Goal: Task Accomplishment & Management: Use online tool/utility

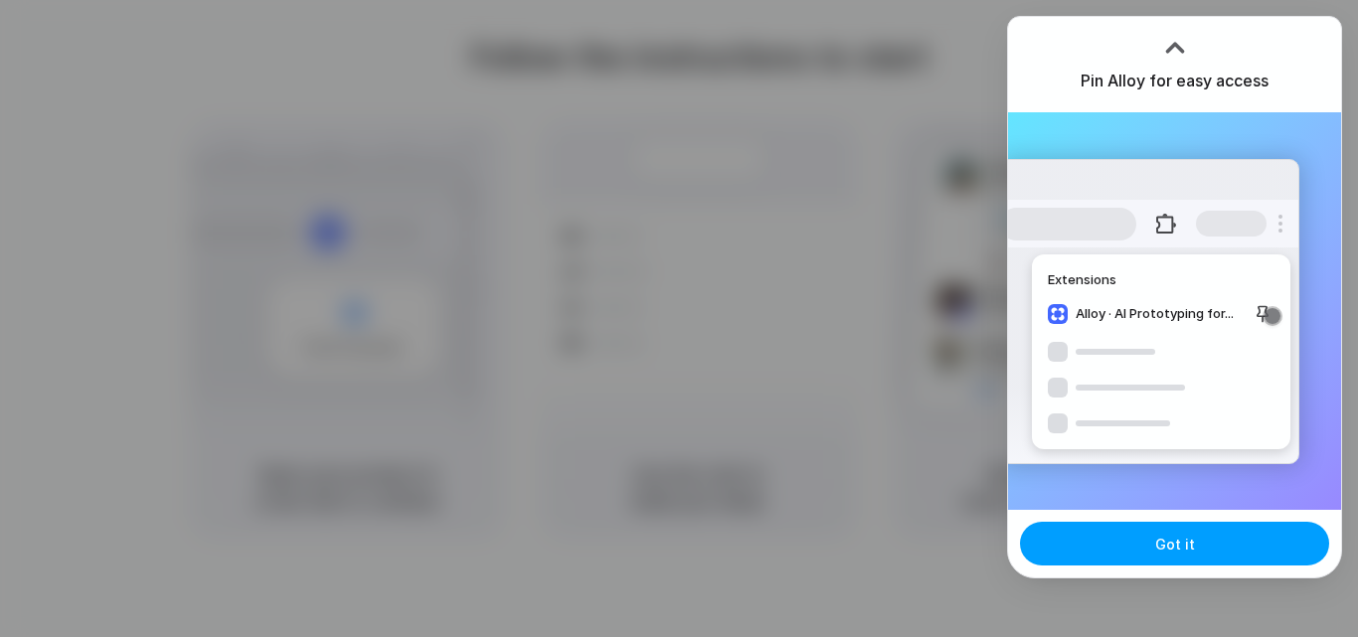
click at [1119, 545] on button "Got it" at bounding box center [1174, 544] width 309 height 44
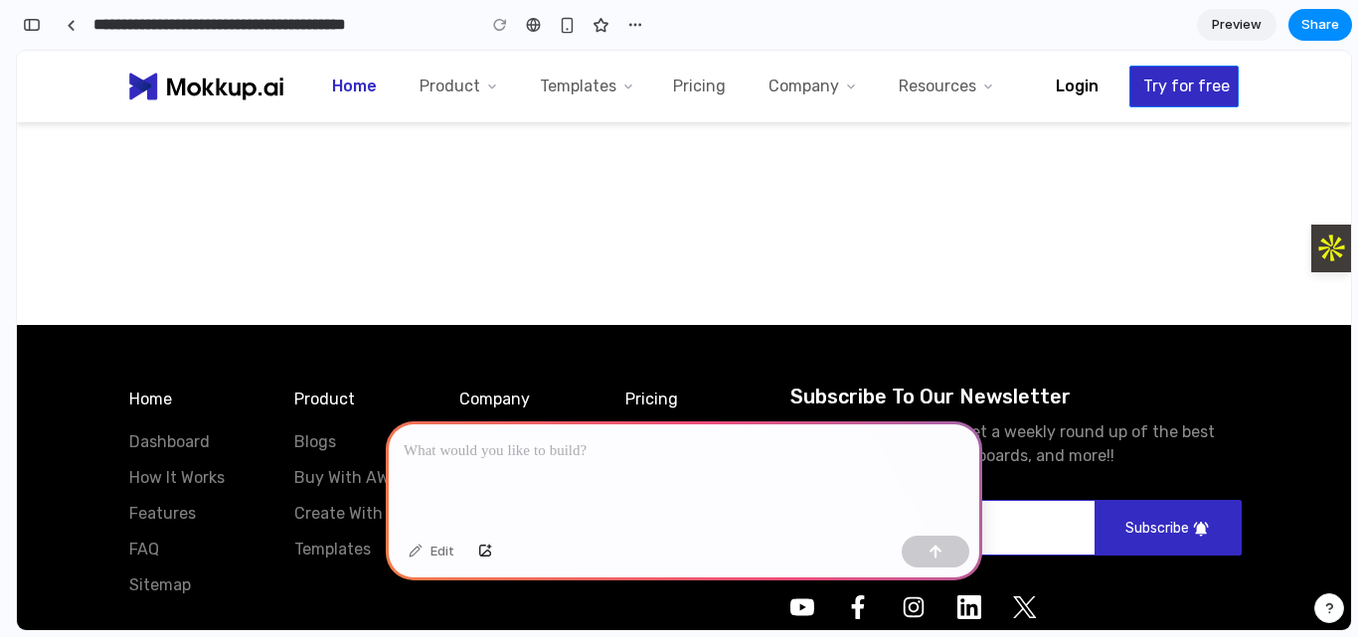
scroll to position [9465, 0]
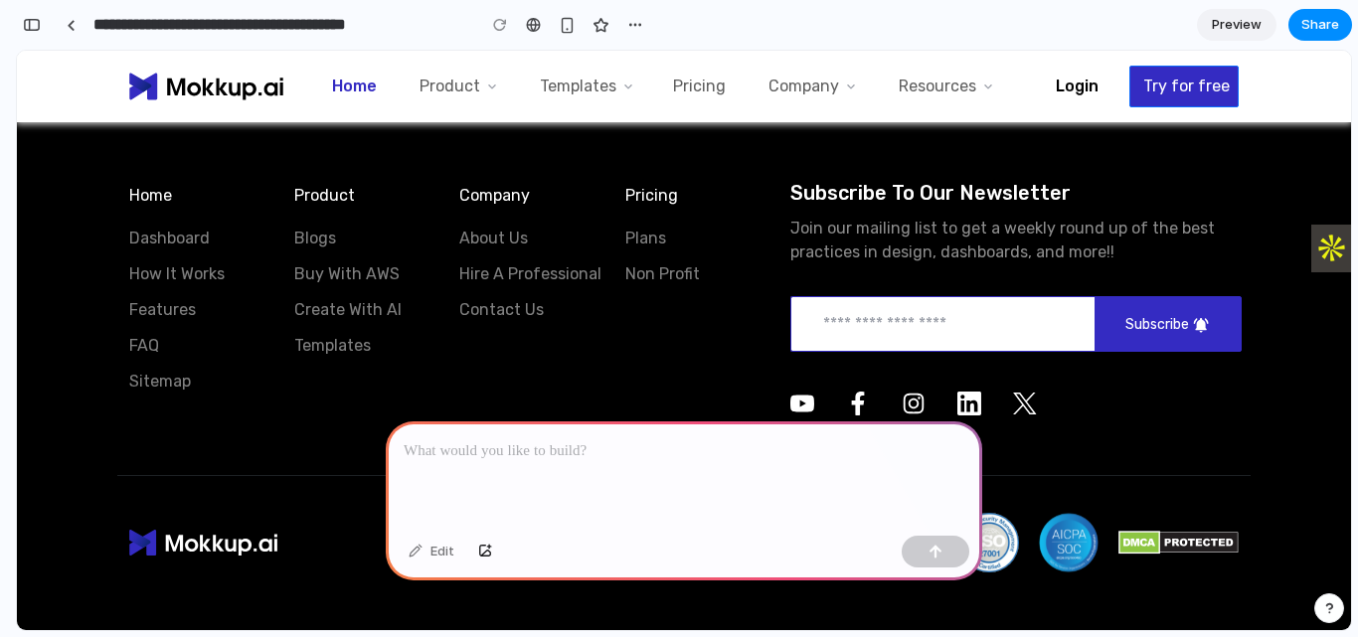
click at [700, 422] on div at bounding box center [684, 475] width 597 height 106
drag, startPoint x: 840, startPoint y: 234, endPoint x: 795, endPoint y: 238, distance: 44.9
click at [795, 238] on p "Join our mailing list to get a weekly round up of the best practices in design,…" at bounding box center [1014, 247] width 448 height 84
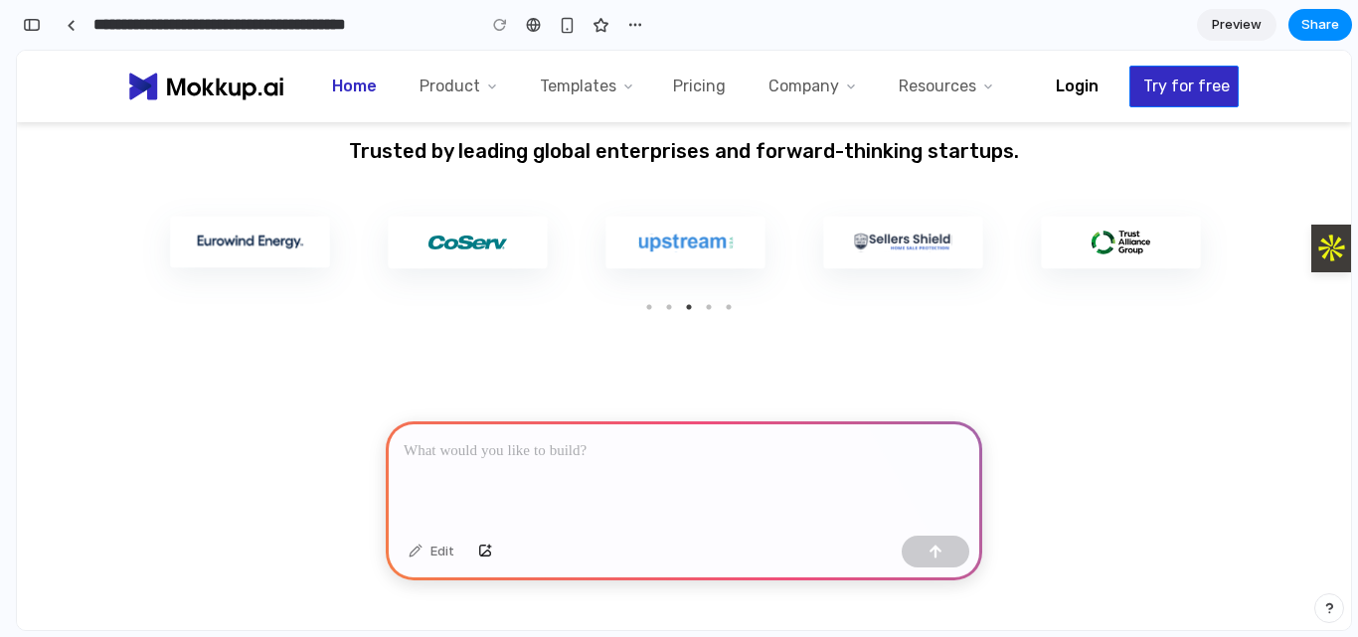
scroll to position [0, 0]
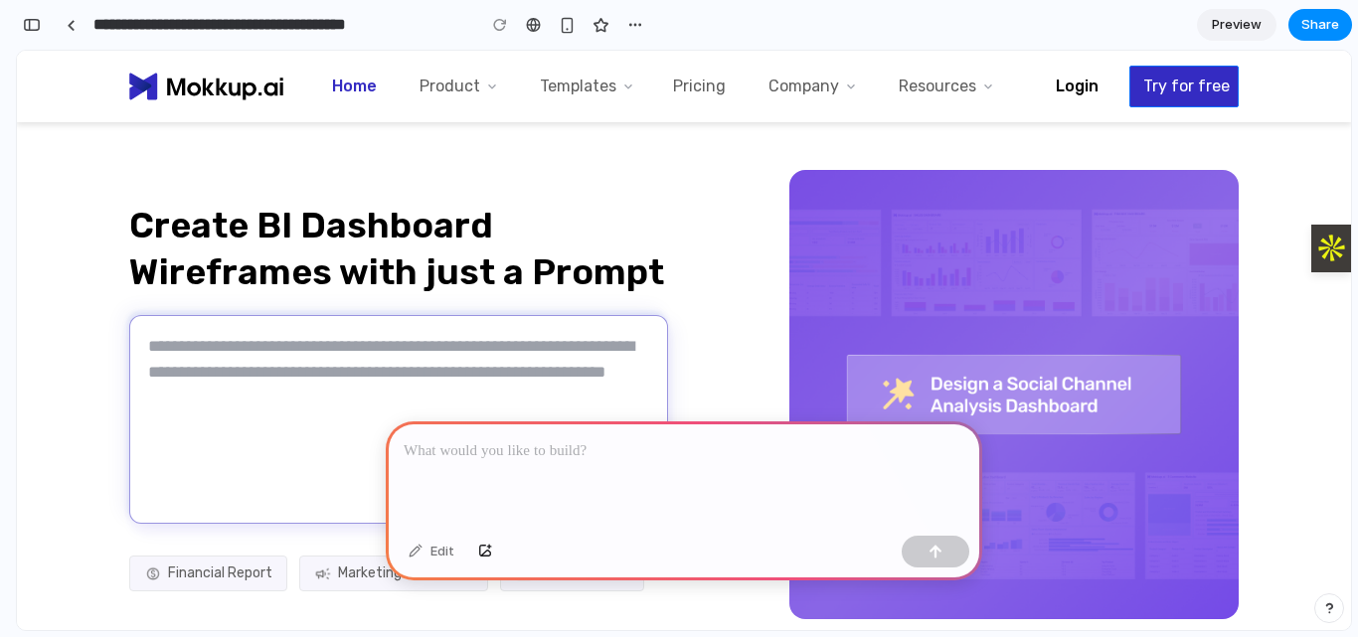
click at [689, 86] on link "Pricing" at bounding box center [699, 86] width 53 height 19
click at [438, 85] on span "Product" at bounding box center [450, 87] width 61 height 16
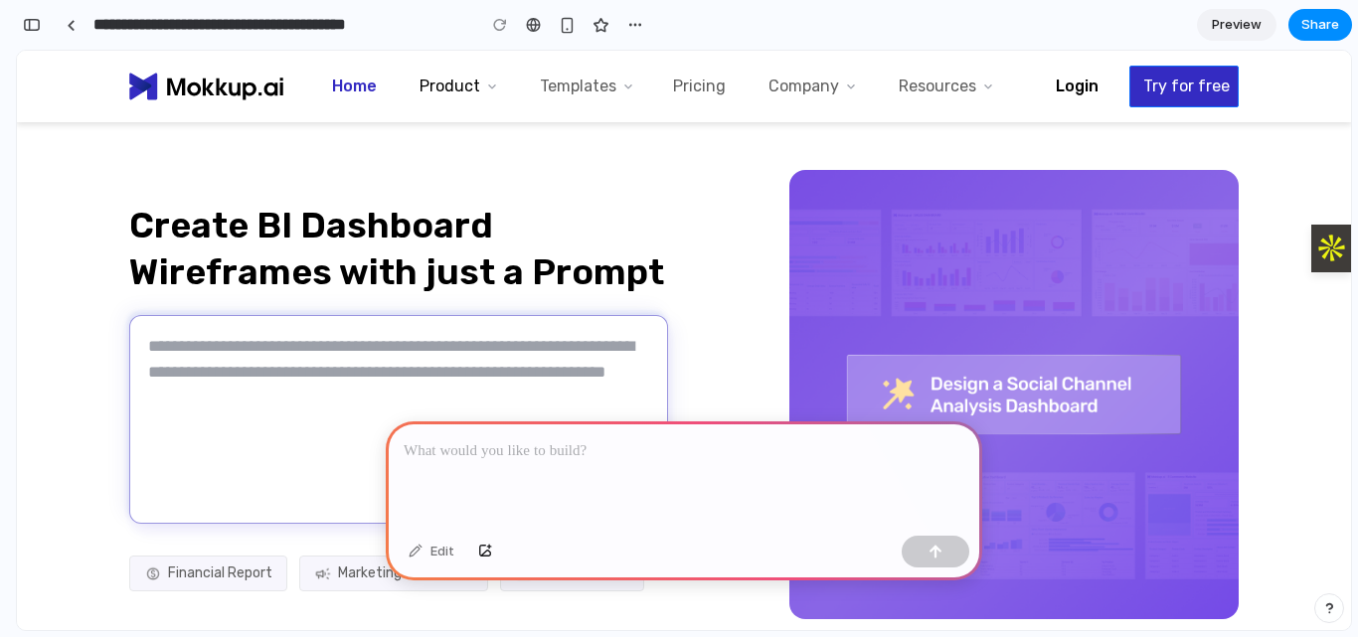
click at [438, 85] on span "Product" at bounding box center [450, 87] width 61 height 16
click at [554, 88] on span "Templates" at bounding box center [578, 87] width 77 height 16
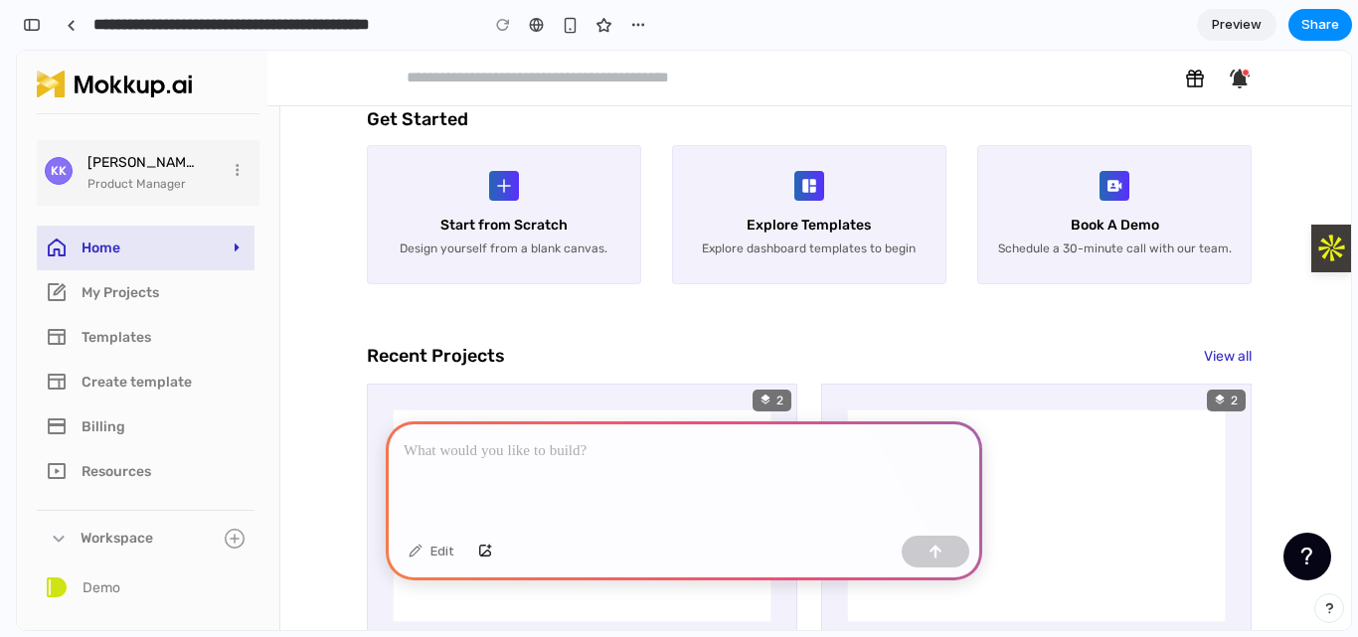
scroll to position [395, 0]
click at [494, 554] on button "button" at bounding box center [485, 552] width 34 height 32
click at [557, 517] on div at bounding box center [684, 475] width 597 height 106
click at [506, 469] on div at bounding box center [684, 475] width 597 height 106
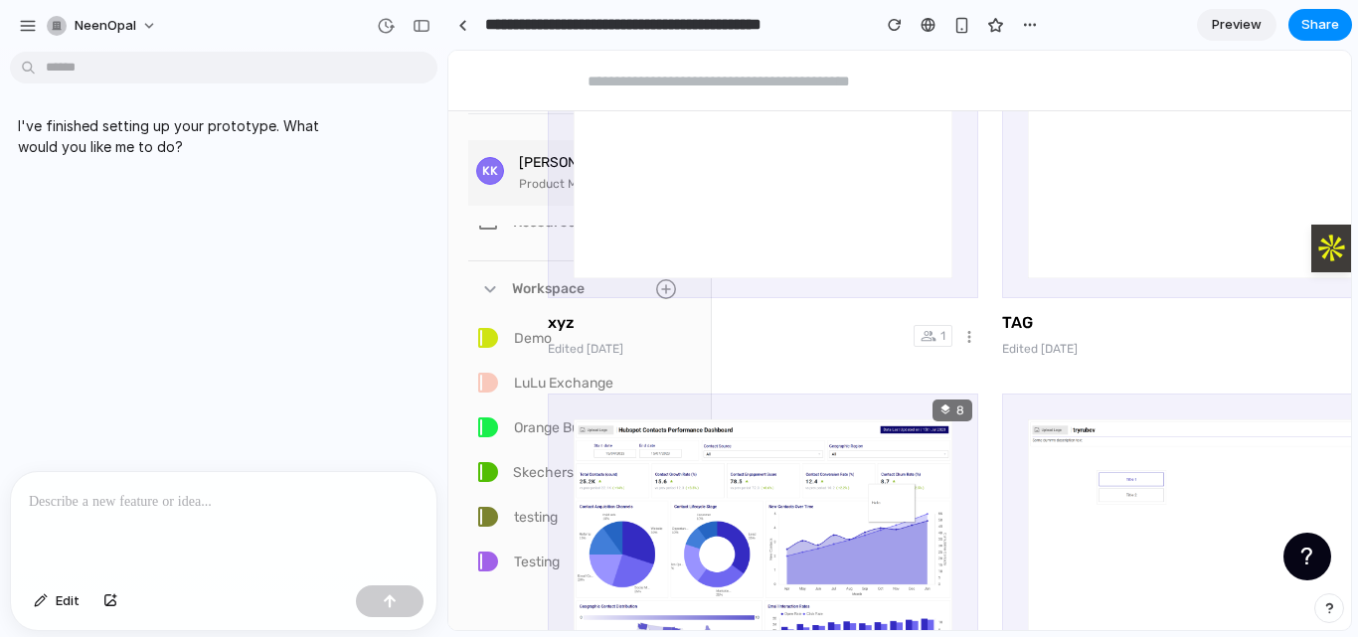
scroll to position [0, 0]
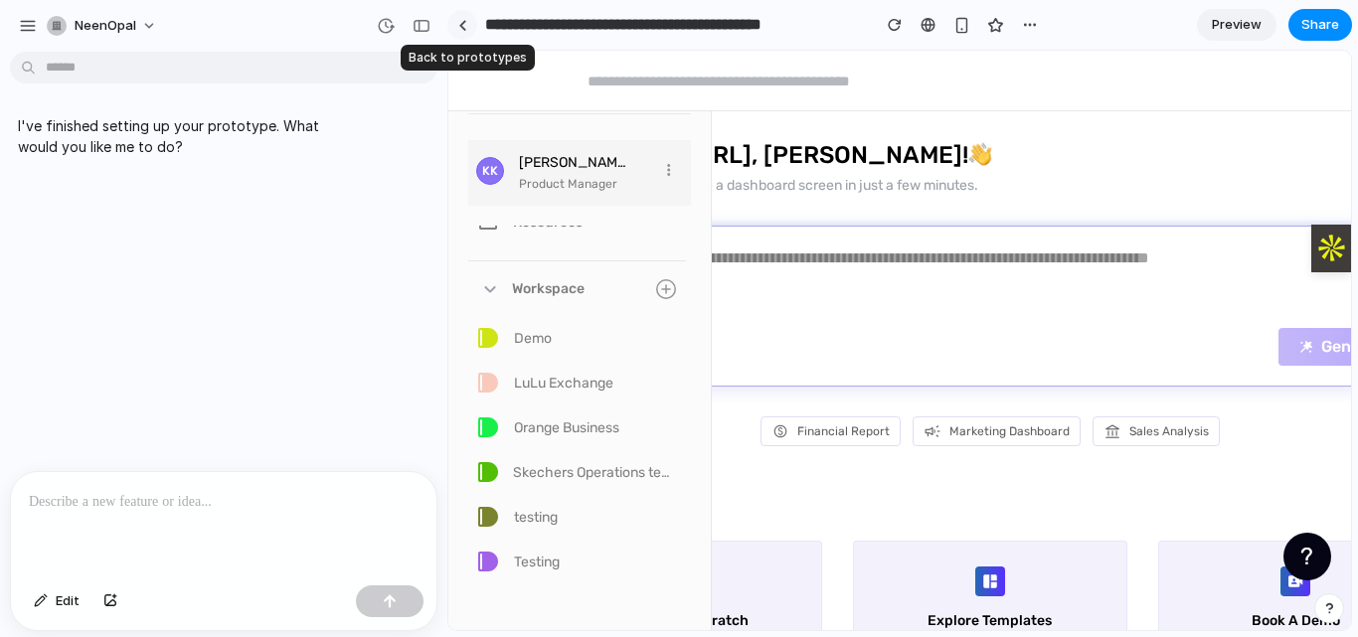
click at [461, 14] on link at bounding box center [462, 25] width 30 height 30
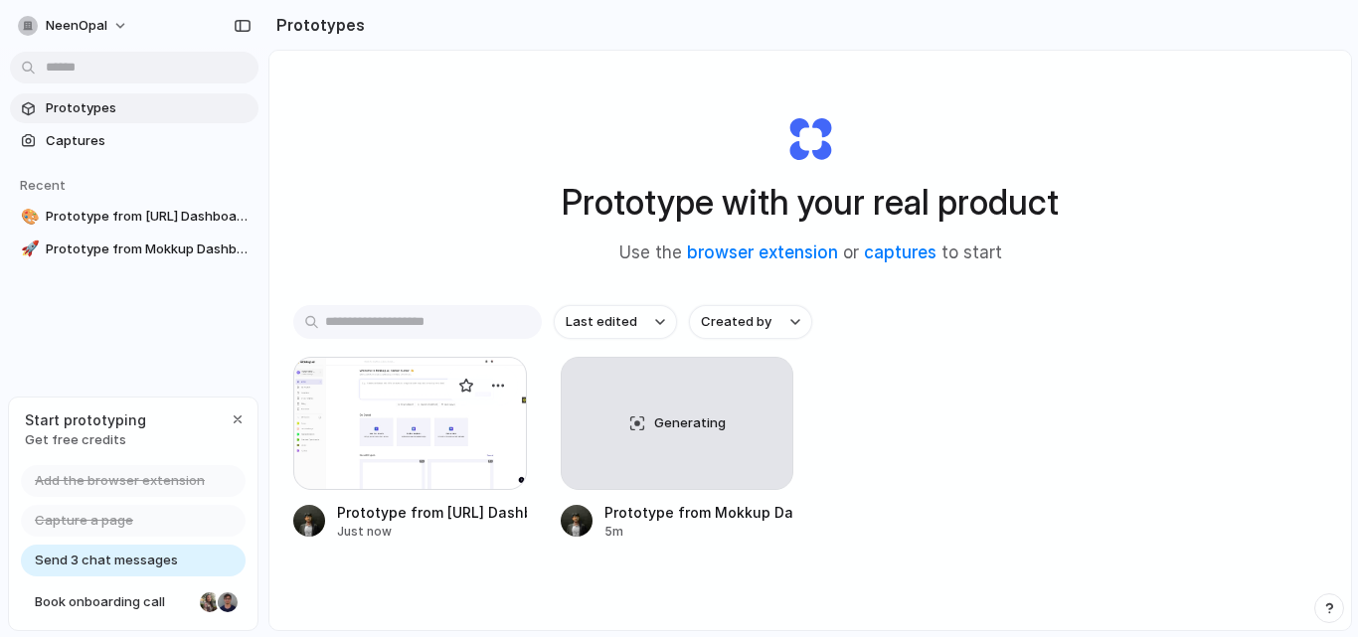
click at [402, 464] on div at bounding box center [410, 423] width 234 height 133
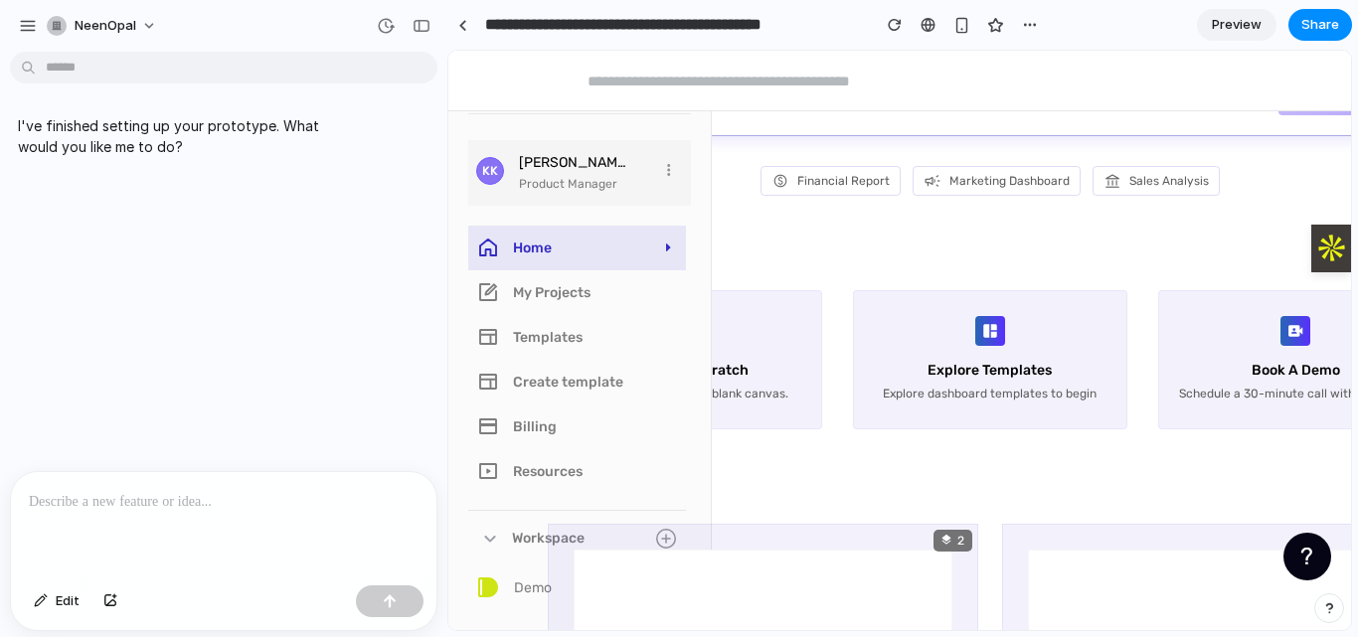
scroll to position [266, 0]
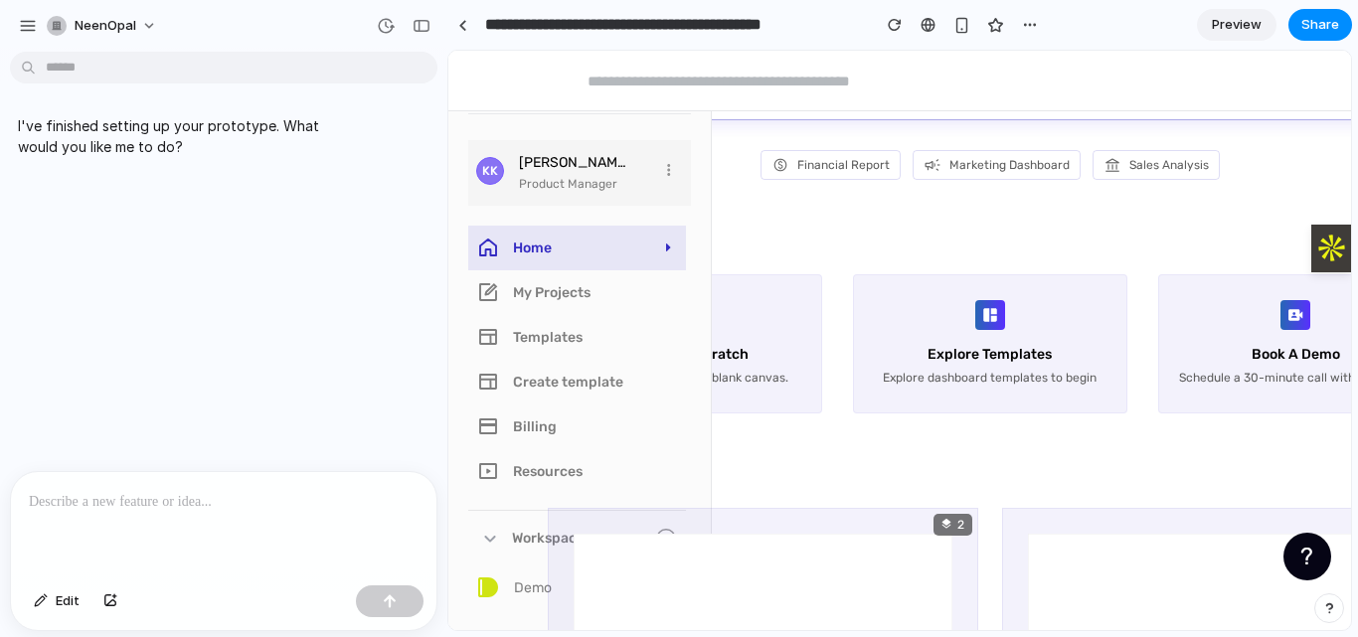
click at [207, 521] on div at bounding box center [224, 524] width 426 height 105
click at [140, 492] on p at bounding box center [224, 502] width 390 height 24
click at [189, 497] on p "**********" at bounding box center [220, 502] width 382 height 24
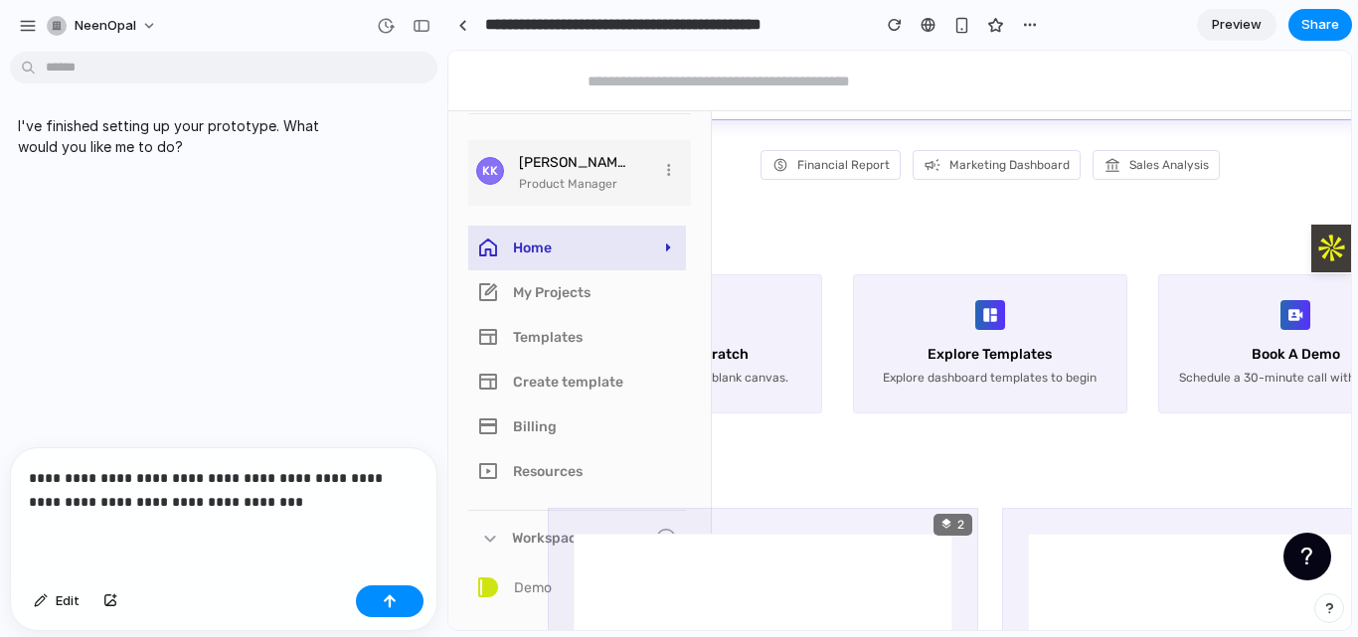
click at [270, 513] on div "**********" at bounding box center [224, 512] width 426 height 129
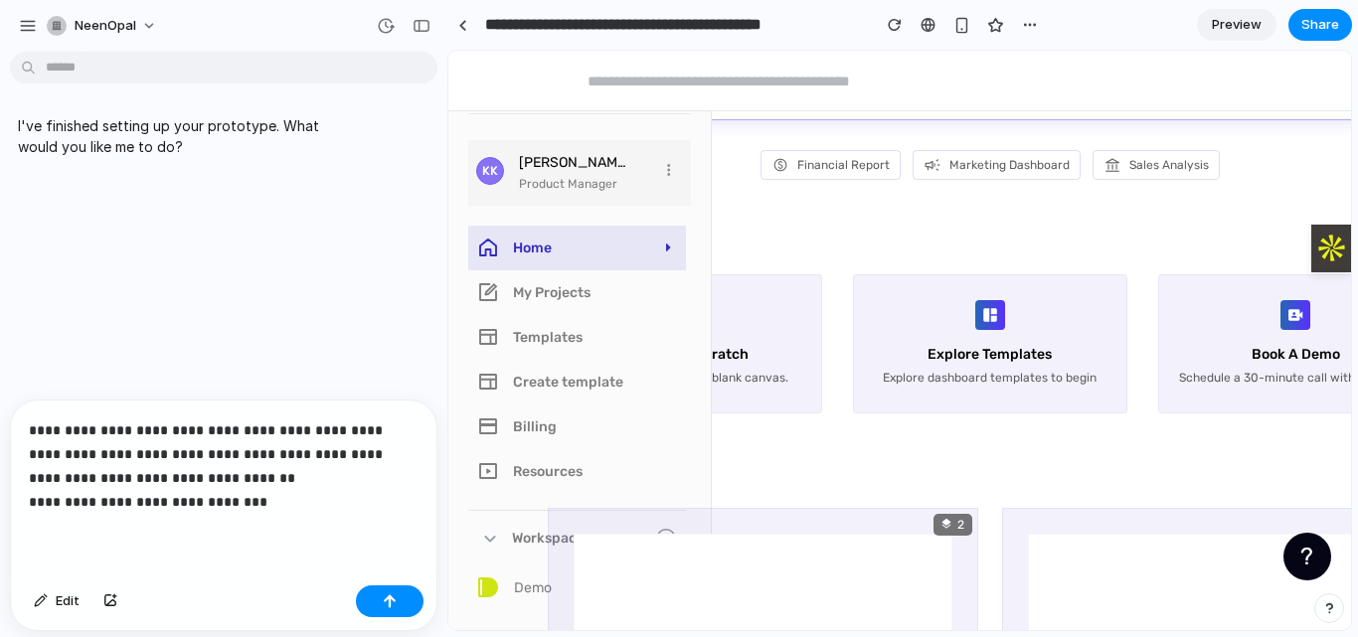
click at [272, 523] on div "**********" at bounding box center [224, 489] width 426 height 177
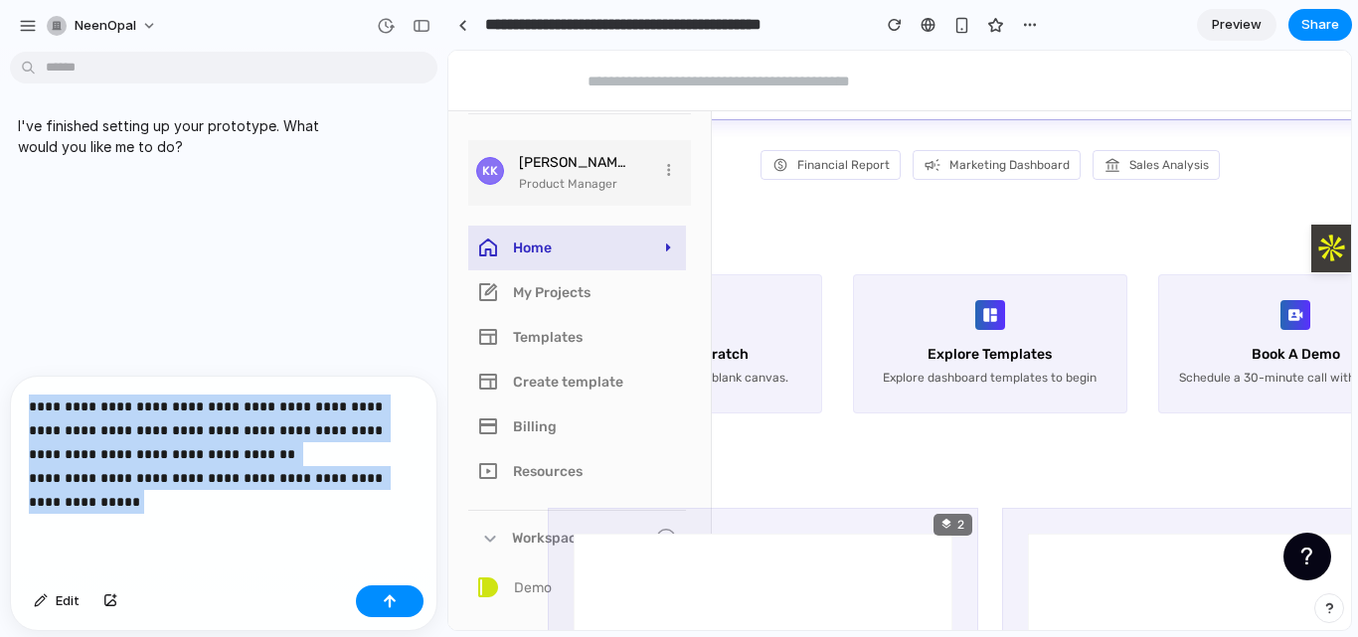
drag, startPoint x: 109, startPoint y: 499, endPoint x: 20, endPoint y: 396, distance: 136.7
click at [20, 396] on div "**********" at bounding box center [224, 477] width 426 height 201
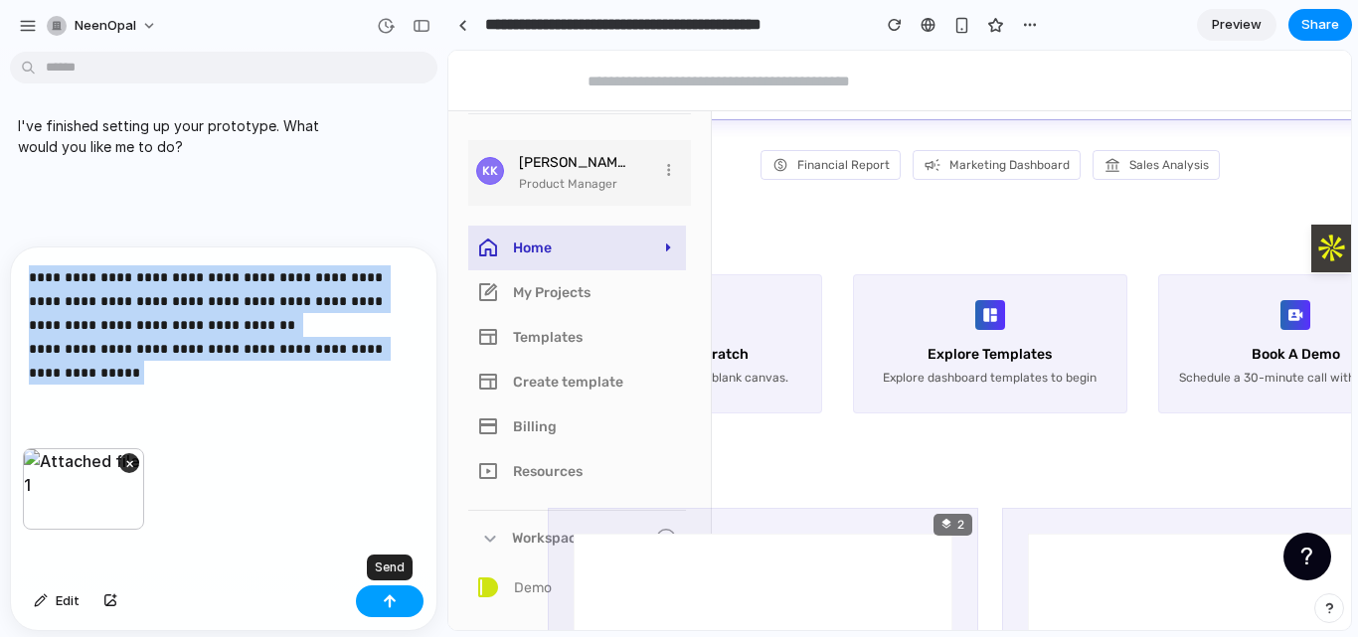
click at [384, 609] on button "button" at bounding box center [390, 602] width 68 height 32
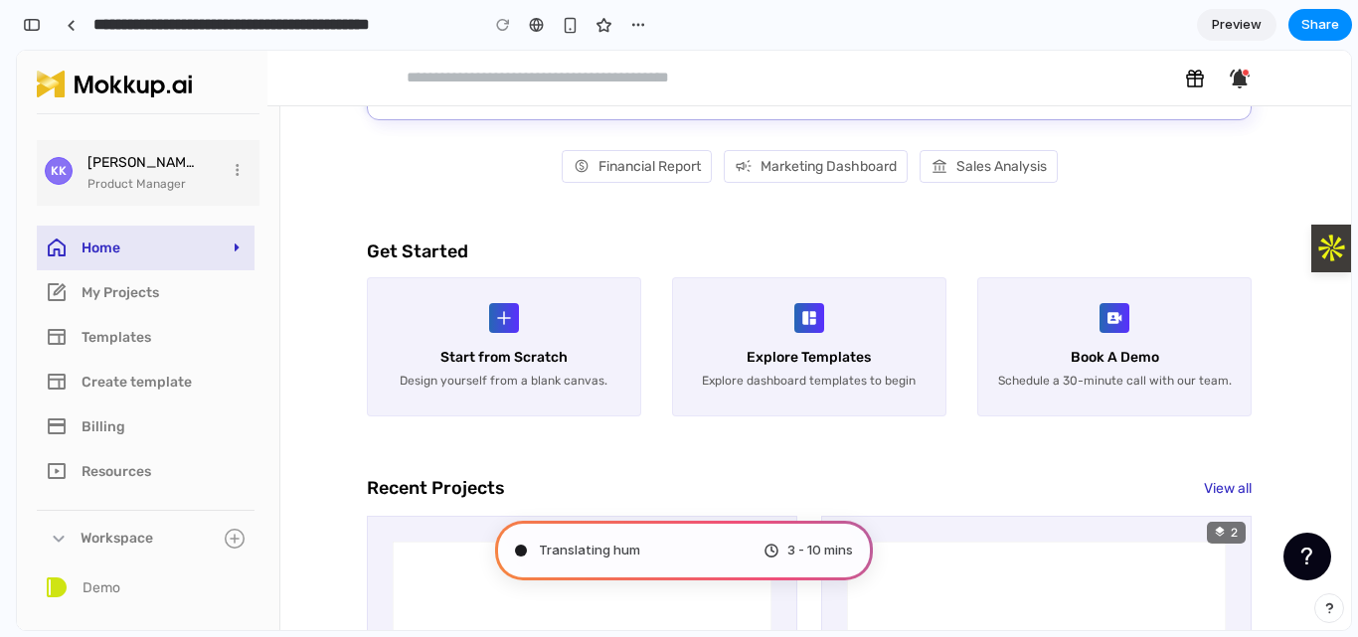
scroll to position [296, 0]
type input "**********"
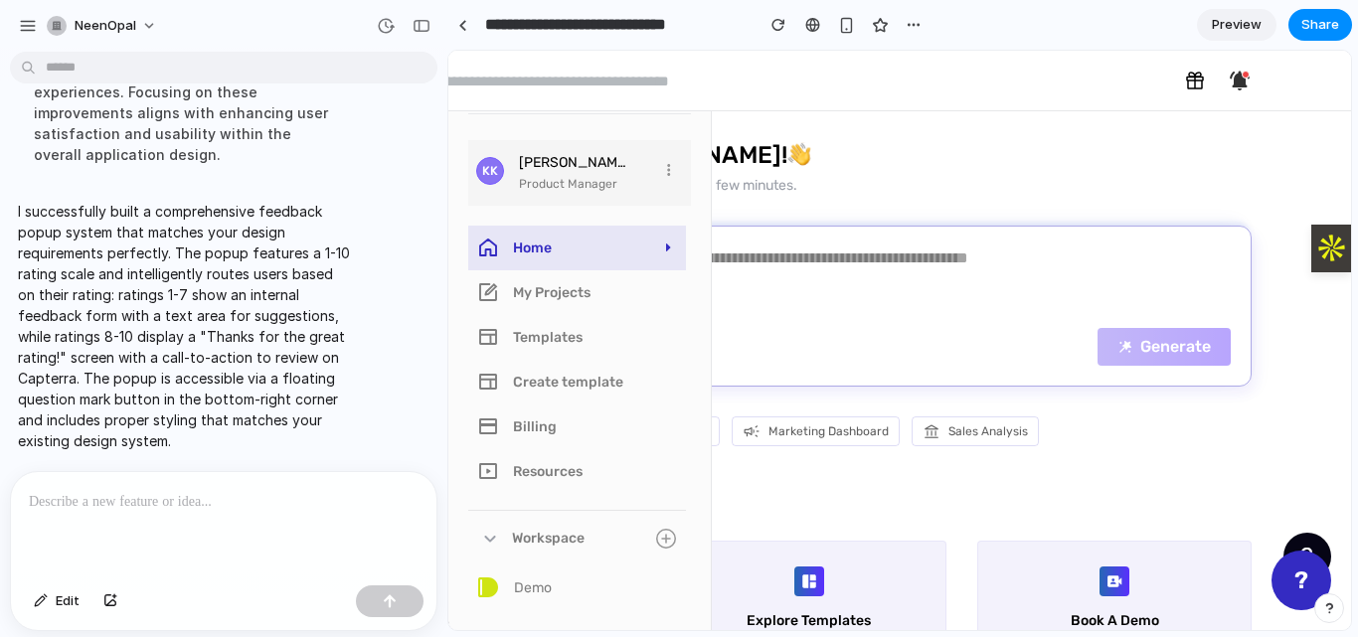
scroll to position [0, 0]
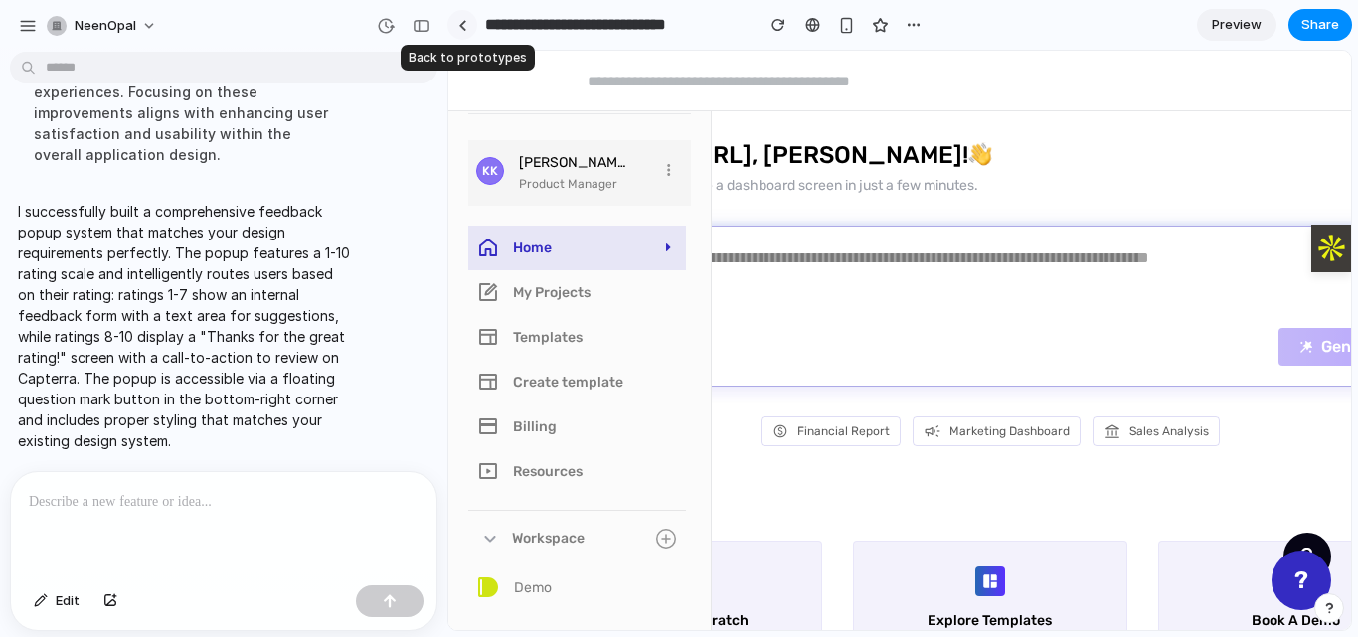
click at [460, 20] on div at bounding box center [462, 25] width 9 height 11
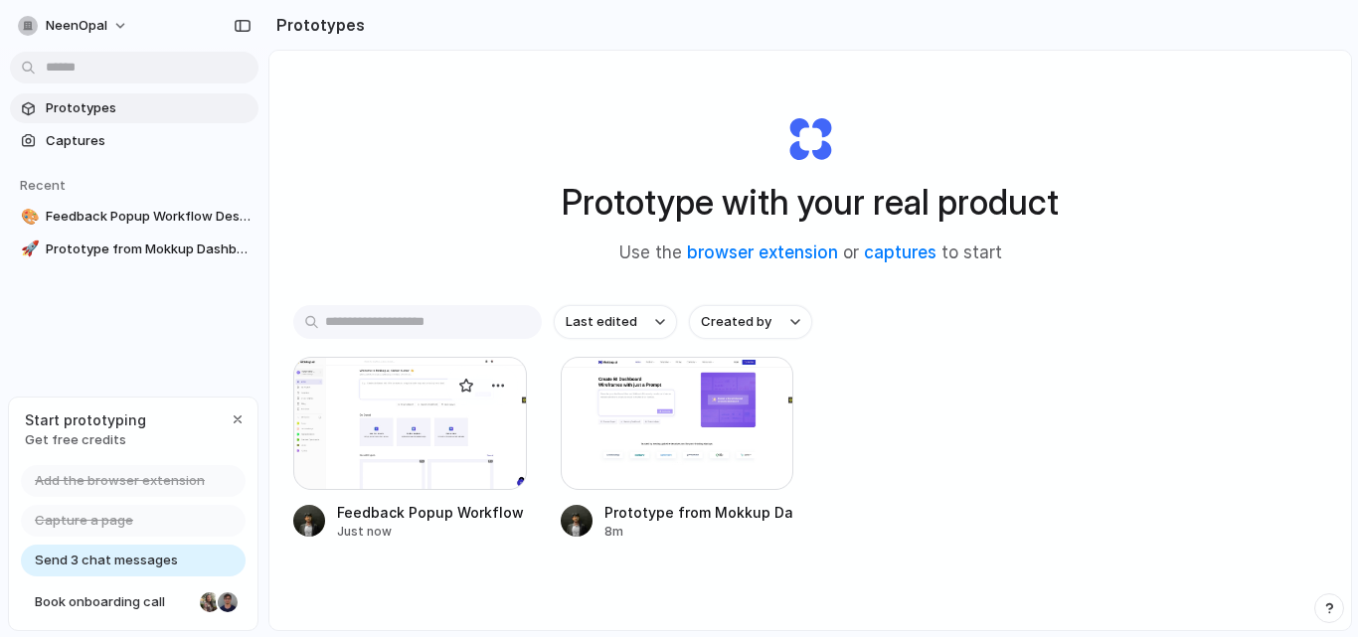
click at [404, 381] on div at bounding box center [410, 423] width 234 height 133
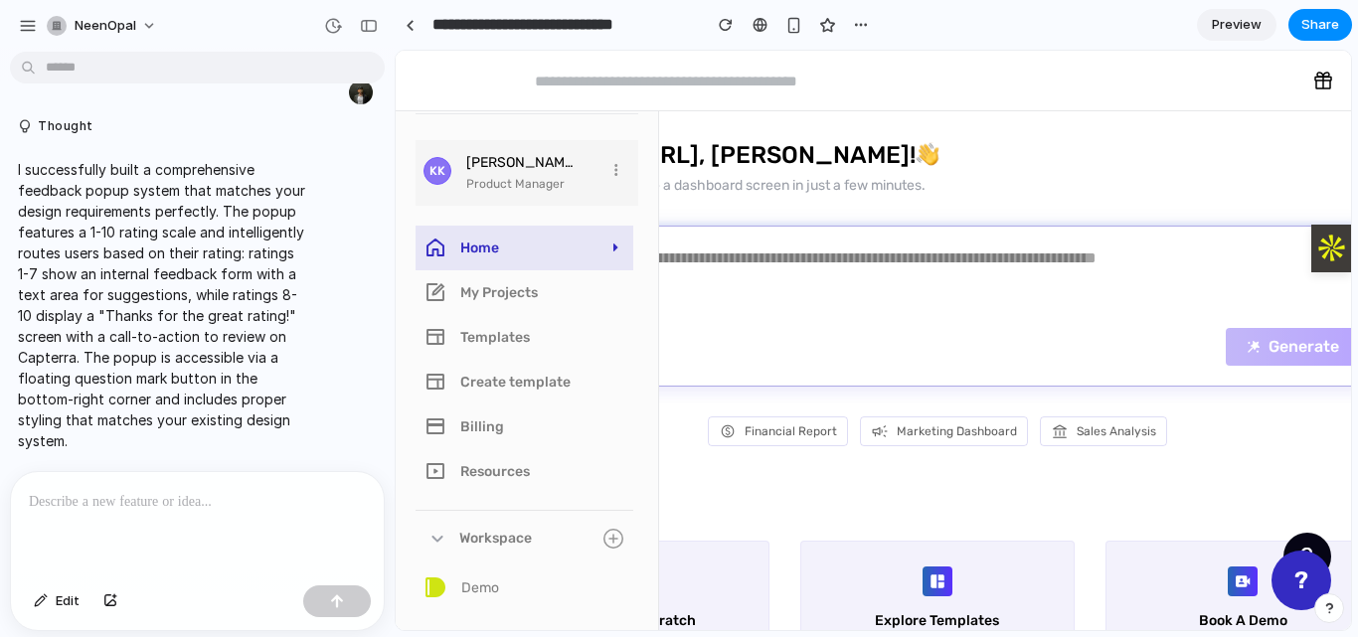
scroll to position [719, 0]
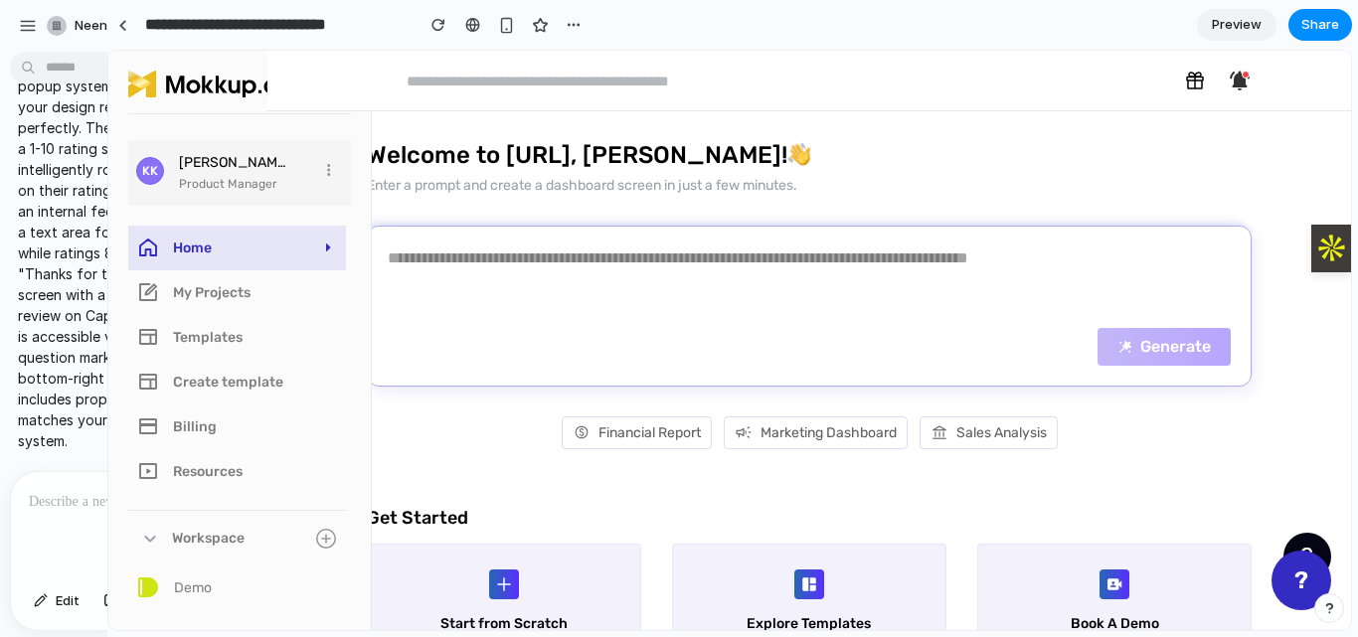
drag, startPoint x: 446, startPoint y: 104, endPoint x: 137, endPoint y: 139, distance: 311.1
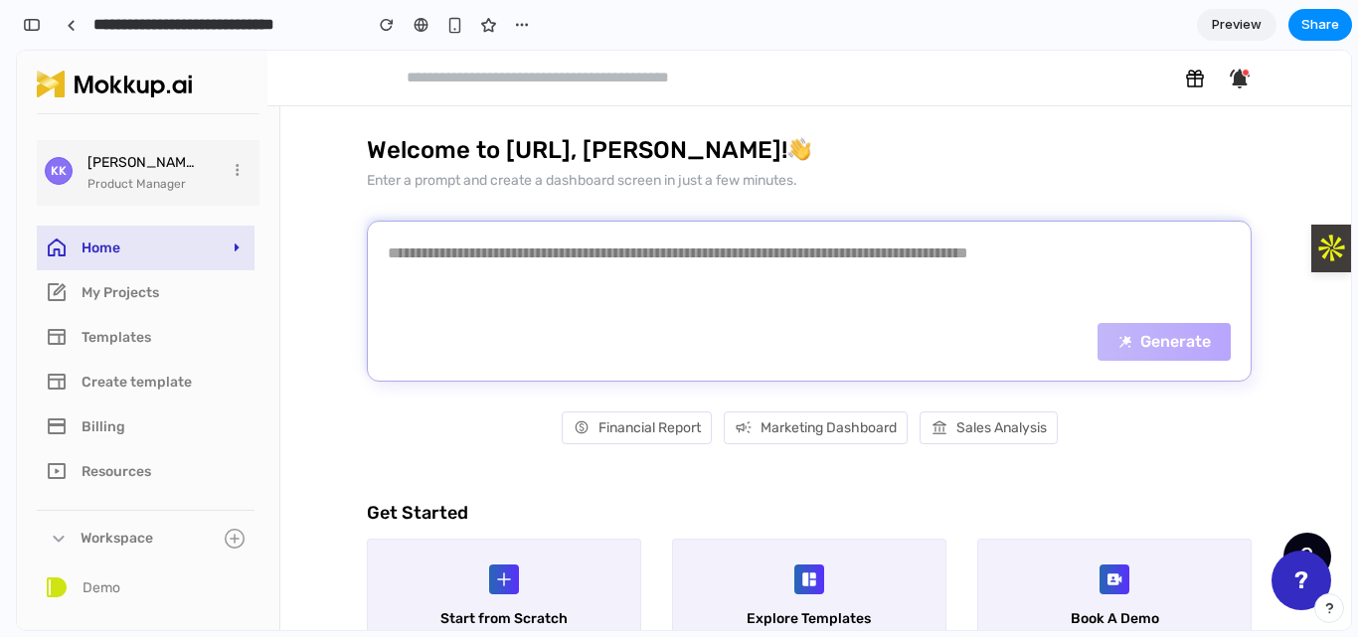
scroll to position [796, 0]
click at [38, 30] on div "button" at bounding box center [32, 25] width 18 height 14
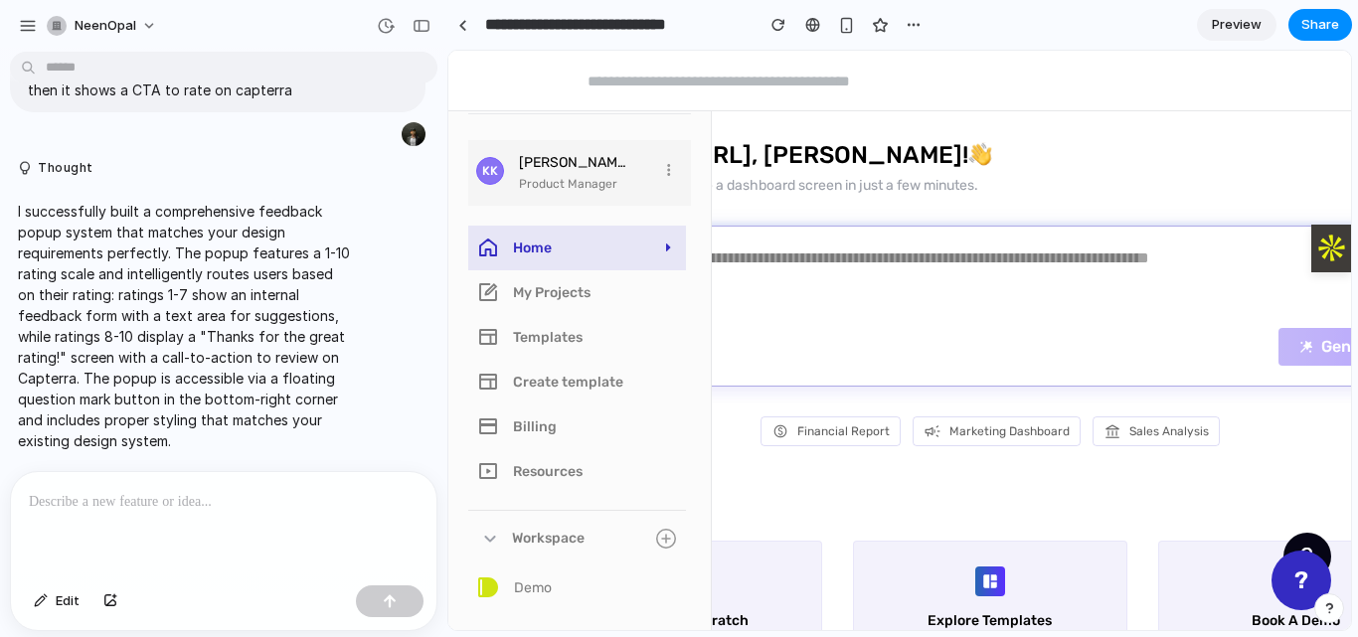
scroll to position [630, 0]
click at [420, 25] on div "button" at bounding box center [422, 26] width 18 height 14
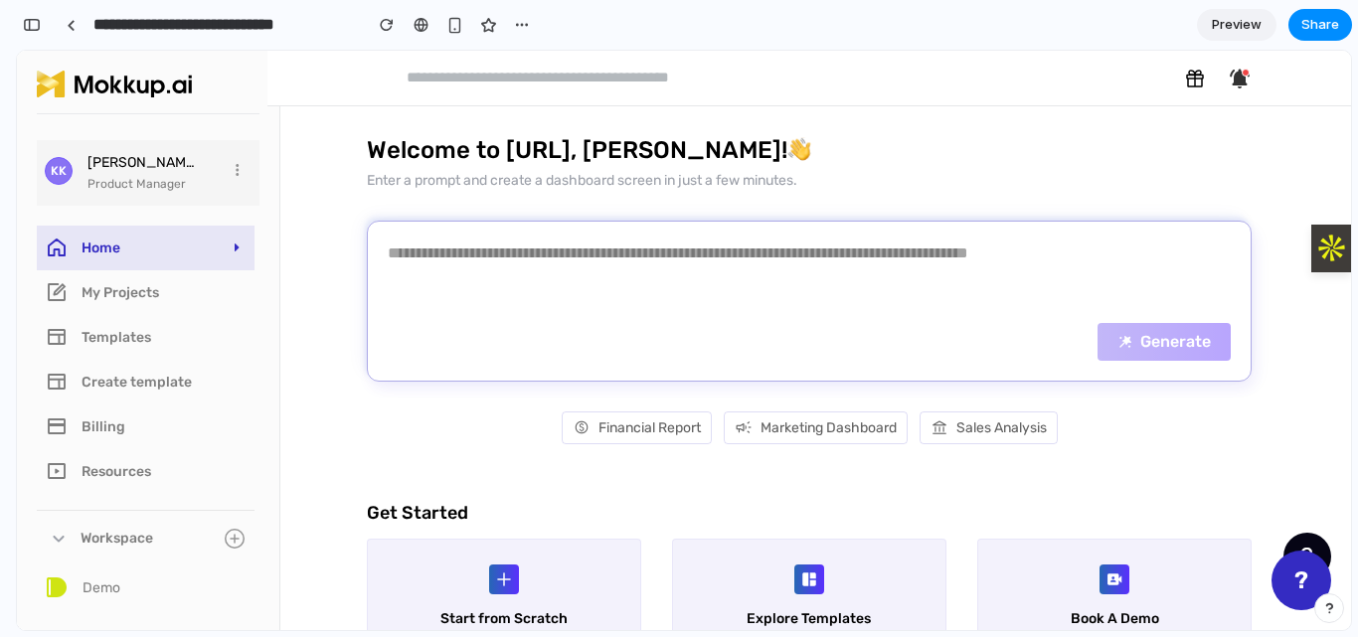
scroll to position [796, 0]
click at [1284, 579] on button "?" at bounding box center [1302, 581] width 60 height 60
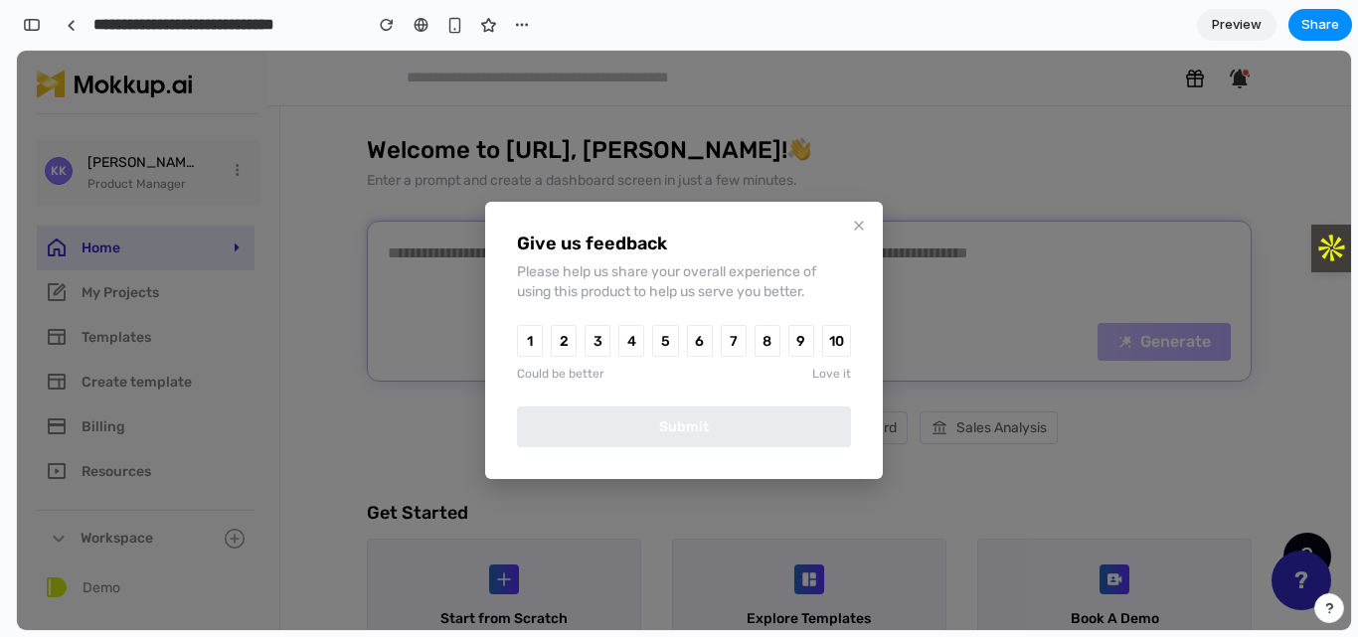
click at [834, 325] on button "10" at bounding box center [836, 341] width 29 height 32
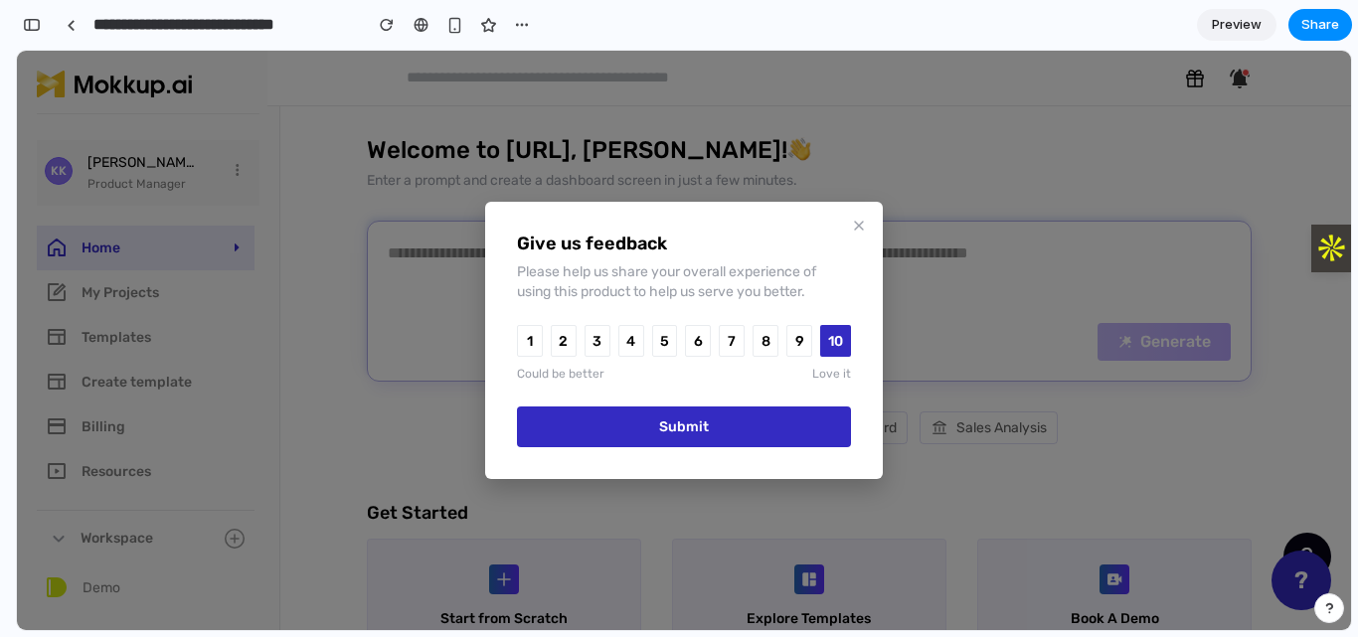
click at [804, 332] on button "9" at bounding box center [799, 341] width 26 height 32
click at [575, 338] on button "2" at bounding box center [564, 341] width 26 height 32
click at [693, 418] on button "Submit" at bounding box center [684, 427] width 334 height 41
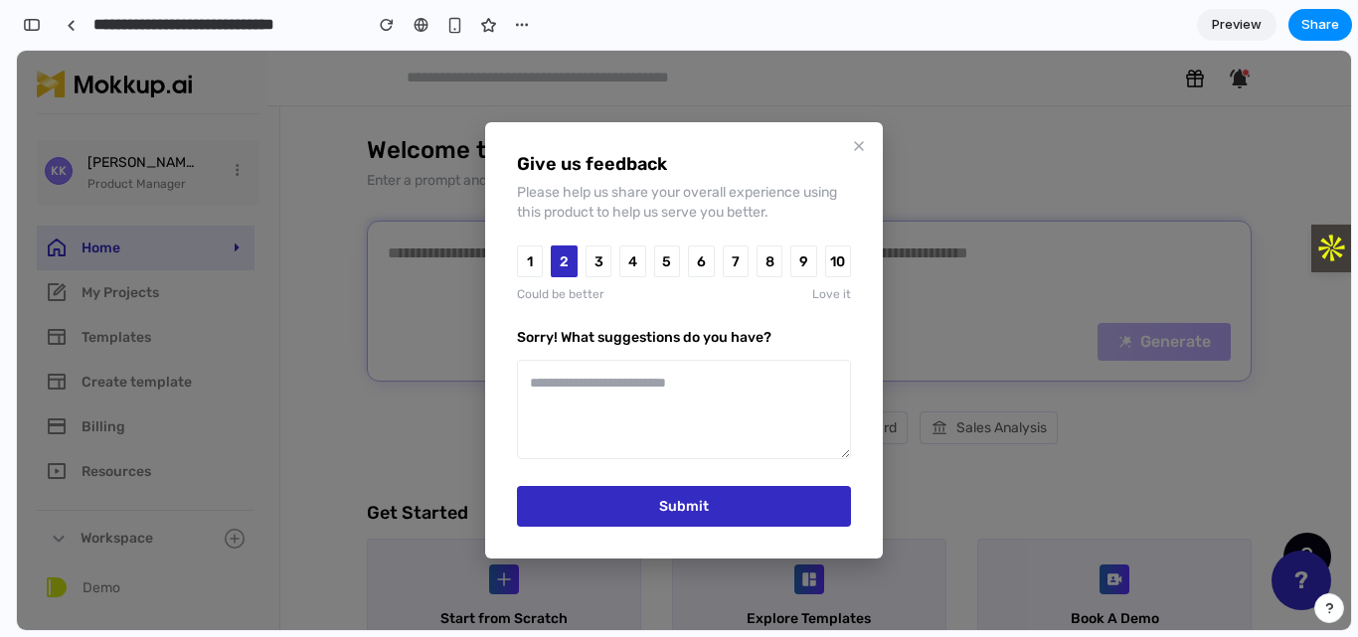
click at [830, 257] on div "10" at bounding box center [838, 262] width 26 height 32
click at [857, 147] on icon at bounding box center [859, 146] width 8 height 8
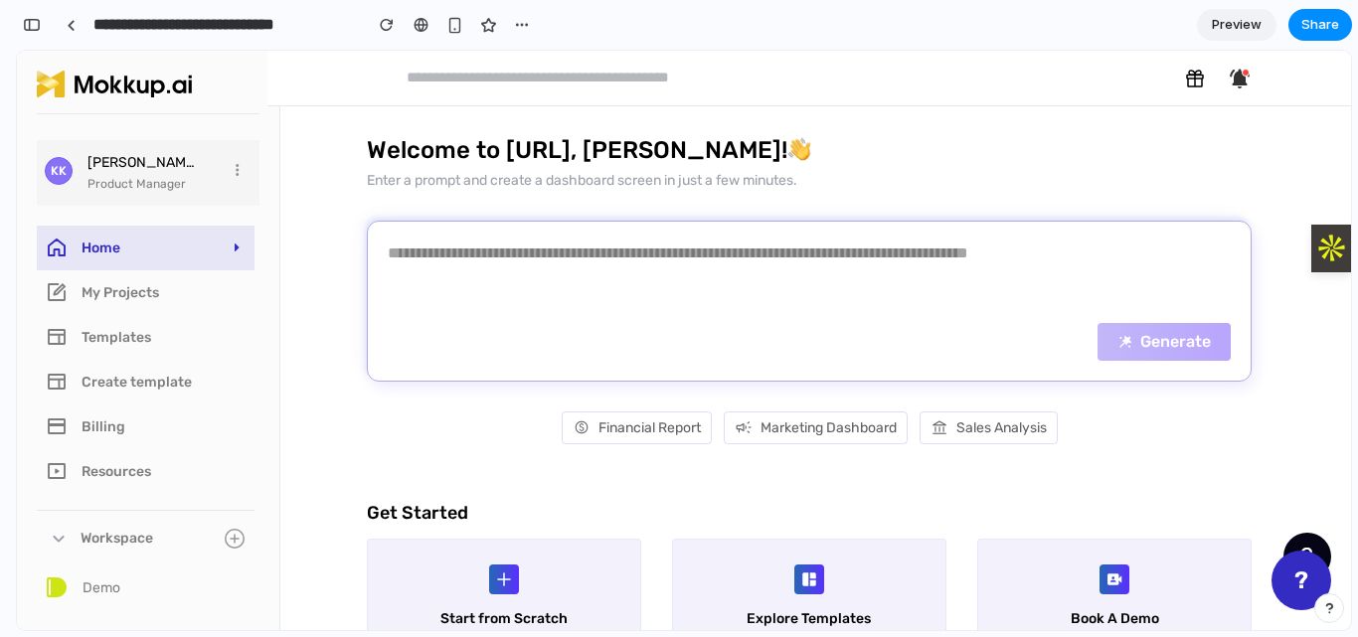
click at [1295, 590] on button "?" at bounding box center [1302, 581] width 60 height 60
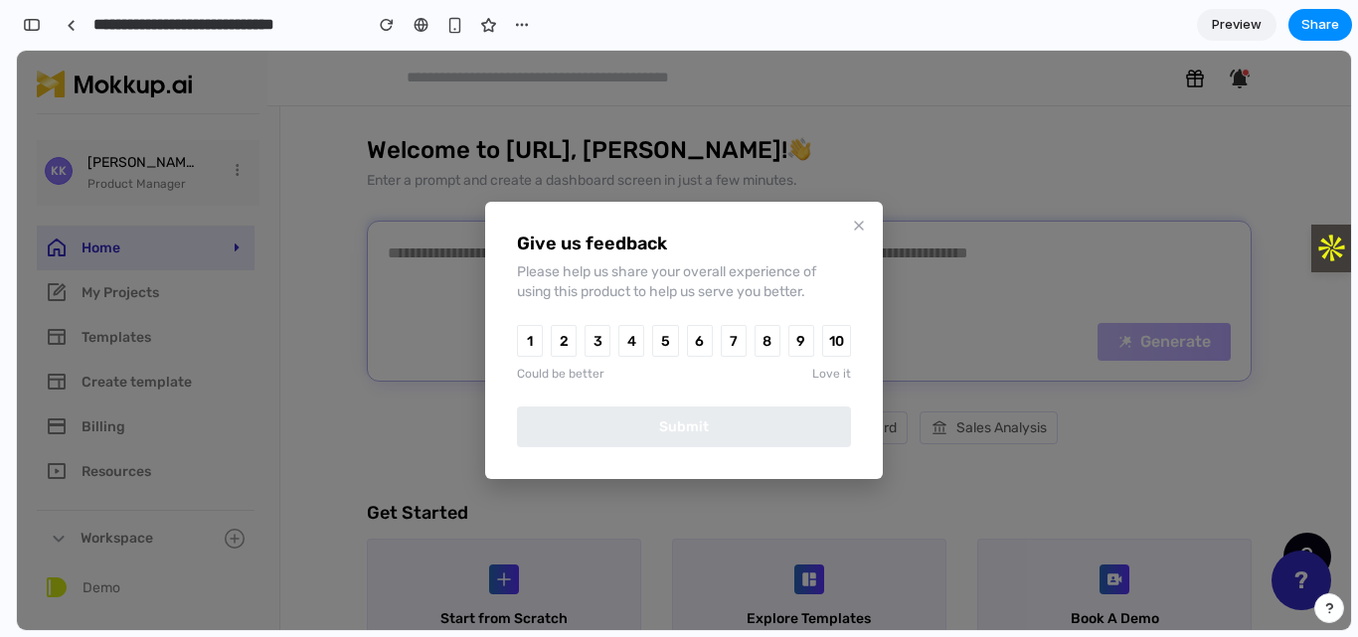
click at [836, 341] on button "10" at bounding box center [836, 341] width 29 height 32
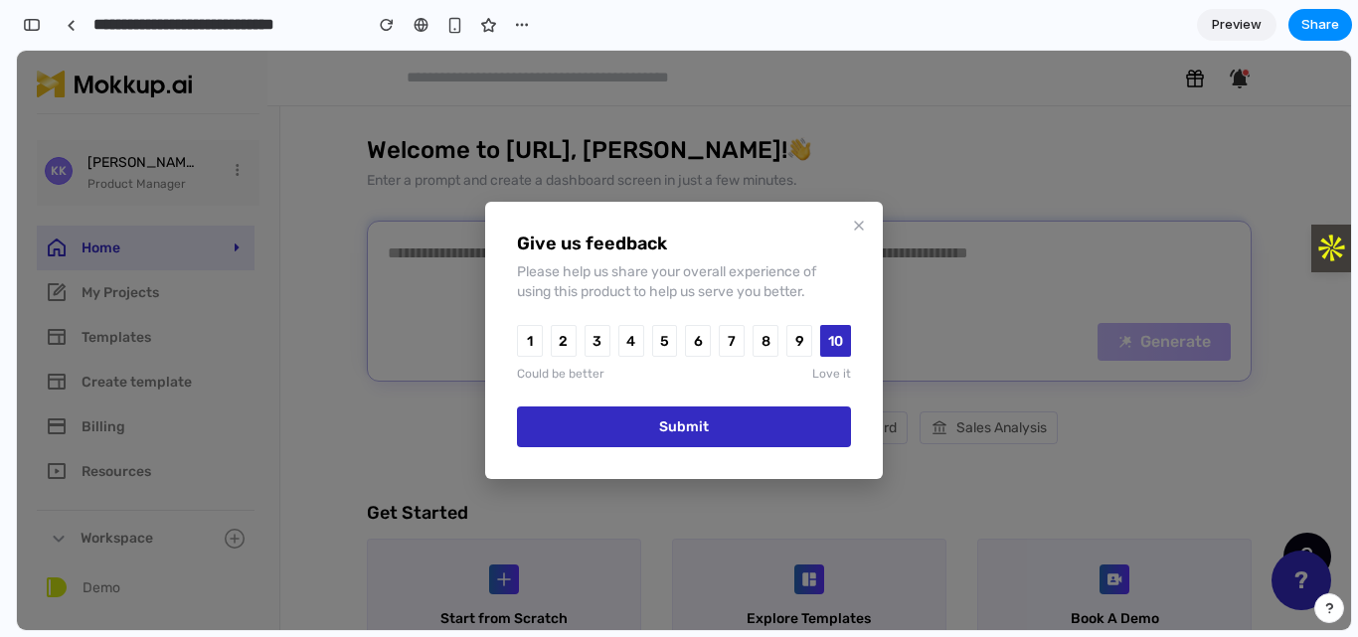
click at [717, 427] on button "Submit" at bounding box center [684, 427] width 334 height 41
